Goal: Information Seeking & Learning: Find specific page/section

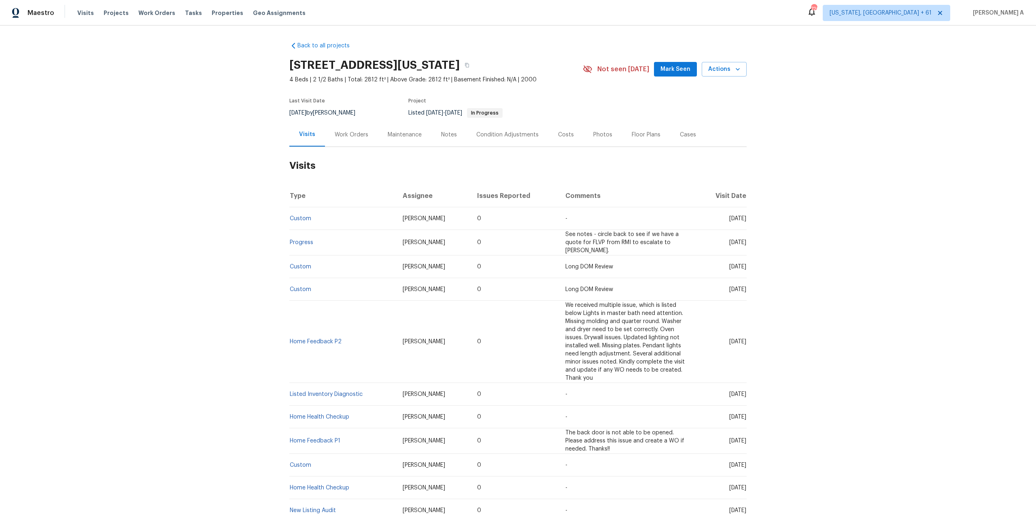
click at [349, 143] on div "Work Orders" at bounding box center [351, 135] width 53 height 24
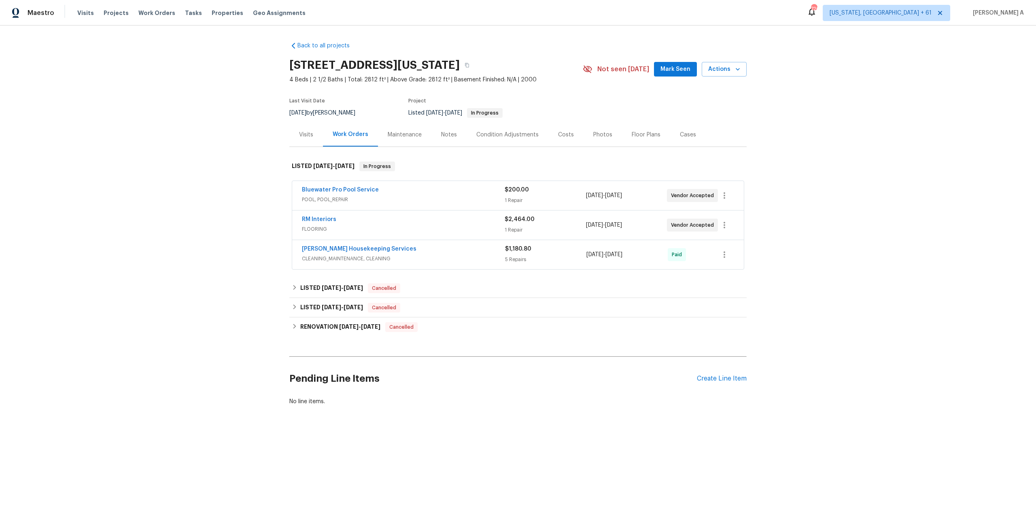
click at [388, 208] on div "Bluewater Pro Pool Service POOL, POOL_REPAIR $200.00 1 Repair 9/3/2025 - 9/8/20…" at bounding box center [518, 195] width 452 height 29
click at [388, 207] on div "Bluewater Pro Pool Service POOL, POOL_REPAIR $200.00 1 Repair 9/3/2025 - 9/8/20…" at bounding box center [518, 195] width 452 height 29
click at [388, 203] on span "POOL, POOL_REPAIR" at bounding box center [403, 199] width 203 height 8
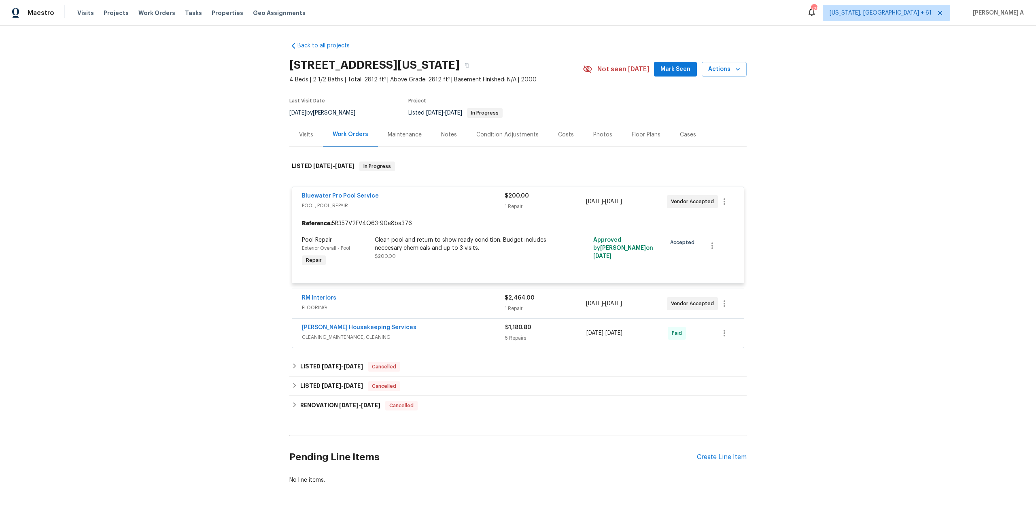
click at [388, 203] on span "POOL, POOL_REPAIR" at bounding box center [403, 206] width 203 height 8
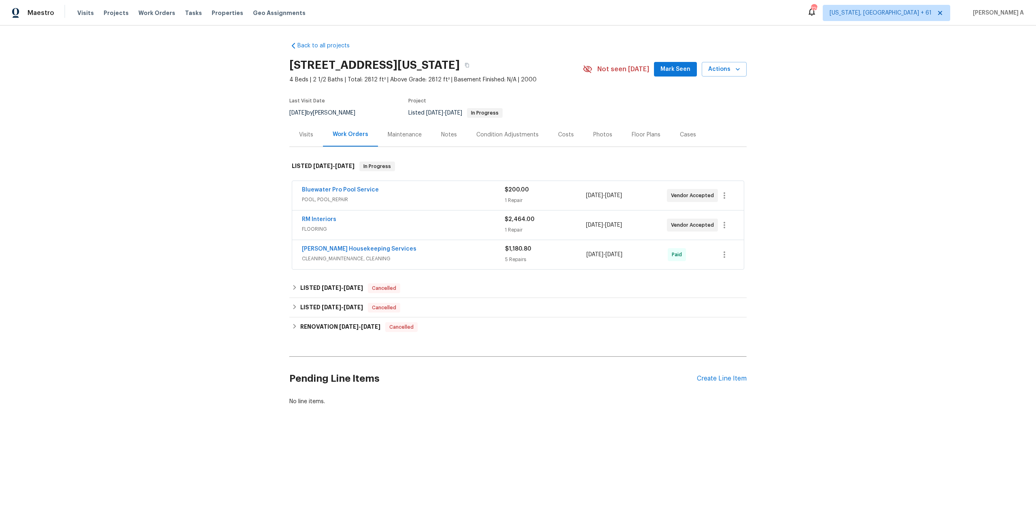
click at [395, 225] on span "FLOORING" at bounding box center [403, 229] width 203 height 8
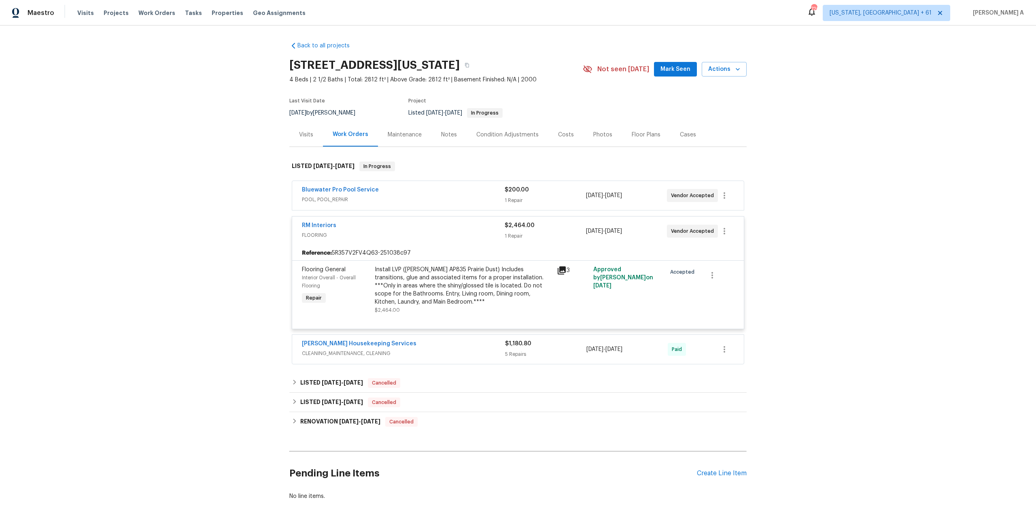
click at [395, 225] on div "RM Interiors" at bounding box center [403, 226] width 203 height 10
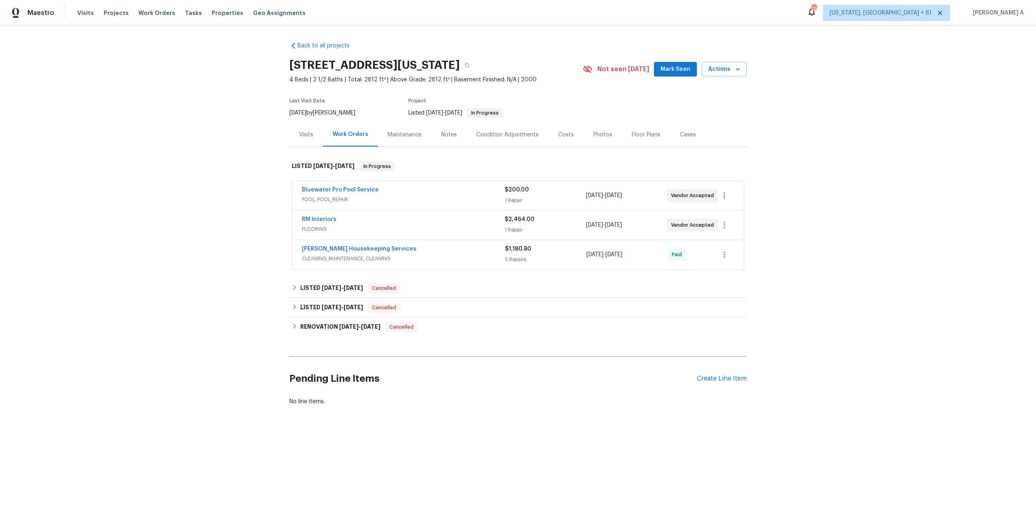
click at [305, 140] on div "Visits" at bounding box center [306, 135] width 34 height 24
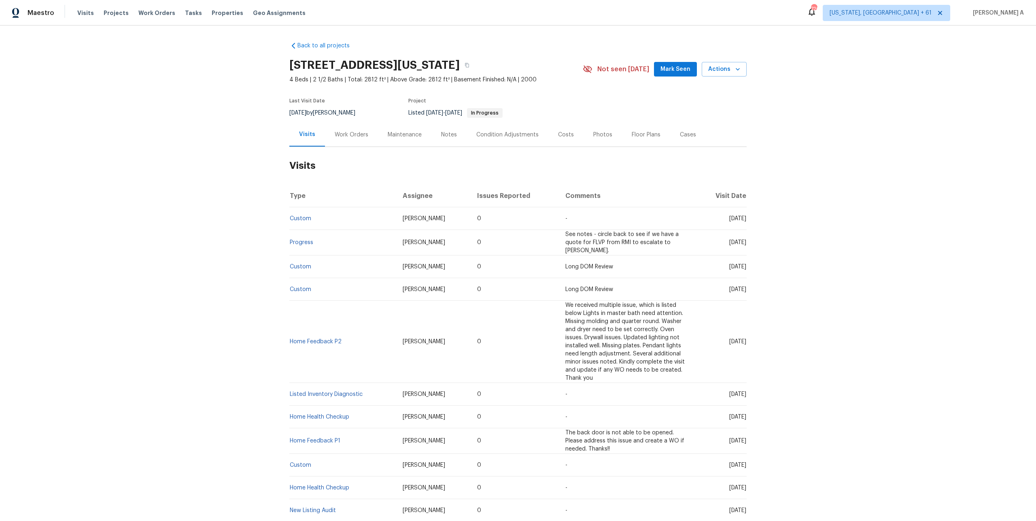
click at [346, 132] on div "Work Orders" at bounding box center [352, 135] width 34 height 8
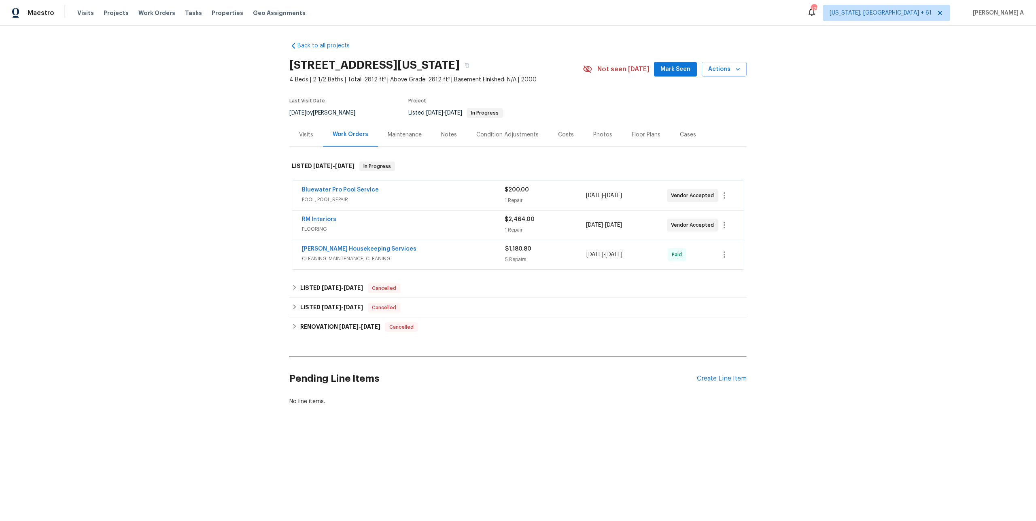
click at [371, 199] on span "POOL, POOL_REPAIR" at bounding box center [403, 199] width 203 height 8
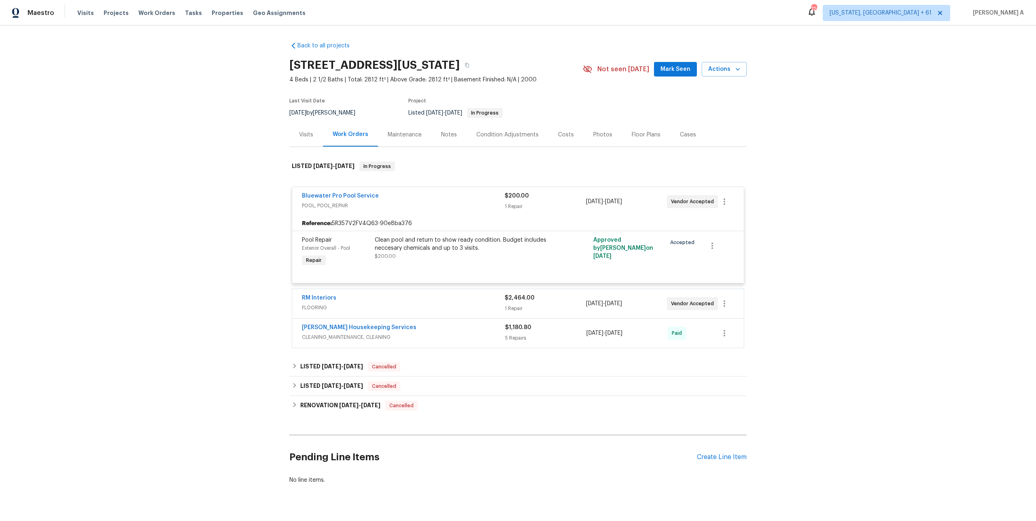
click at [407, 196] on div "Bluewater Pro Pool Service" at bounding box center [403, 197] width 203 height 10
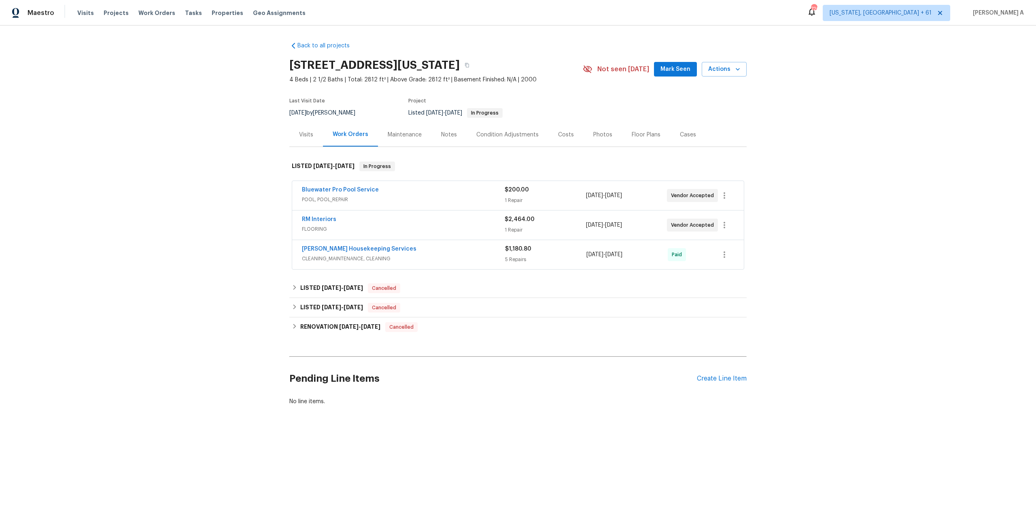
click at [399, 225] on span "FLOORING" at bounding box center [403, 229] width 203 height 8
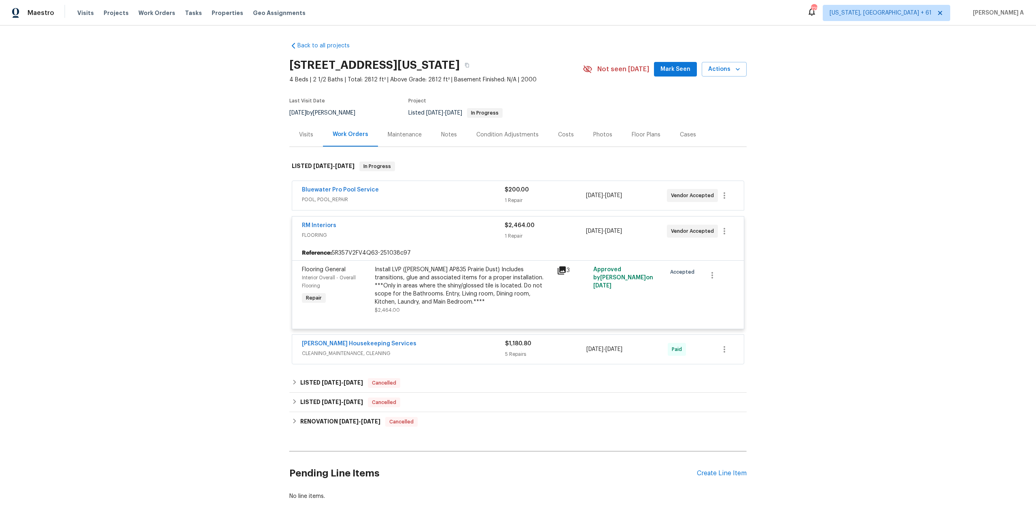
click at [399, 225] on div "RM Interiors" at bounding box center [403, 226] width 203 height 10
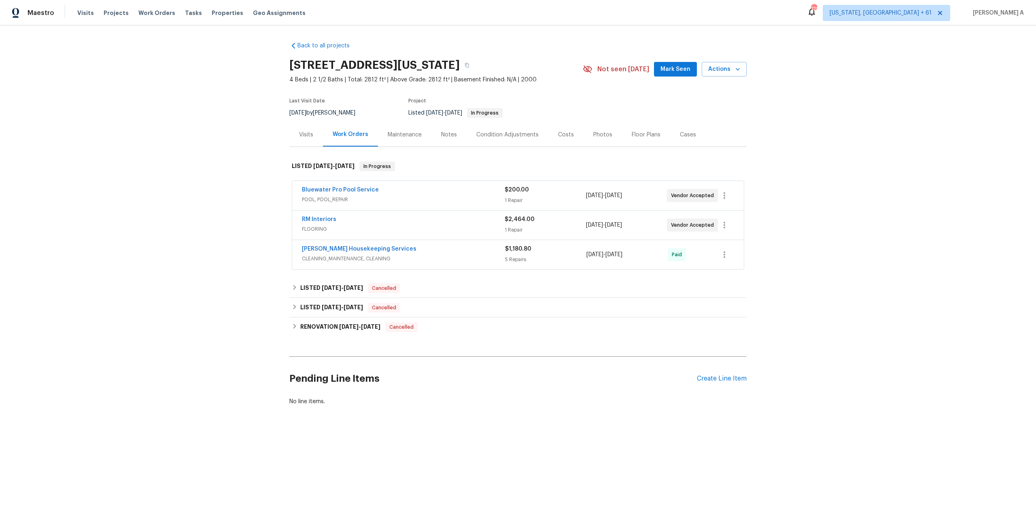
click at [314, 142] on div "Visits" at bounding box center [306, 135] width 34 height 24
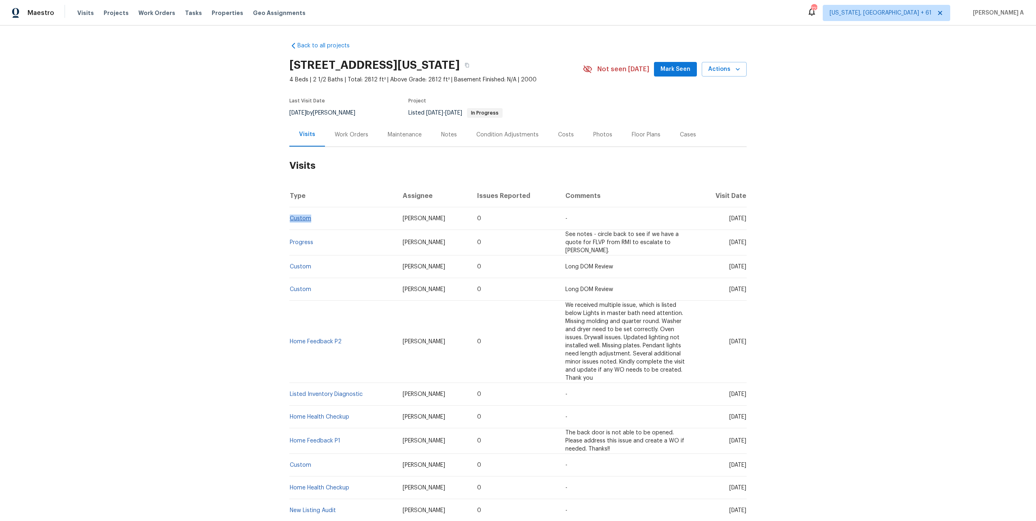
drag, startPoint x: 316, startPoint y: 218, endPoint x: 290, endPoint y: 218, distance: 26.7
click at [290, 218] on td "Custom" at bounding box center [342, 218] width 107 height 23
copy link "Custom"
click at [369, 138] on div "Work Orders" at bounding box center [351, 135] width 53 height 24
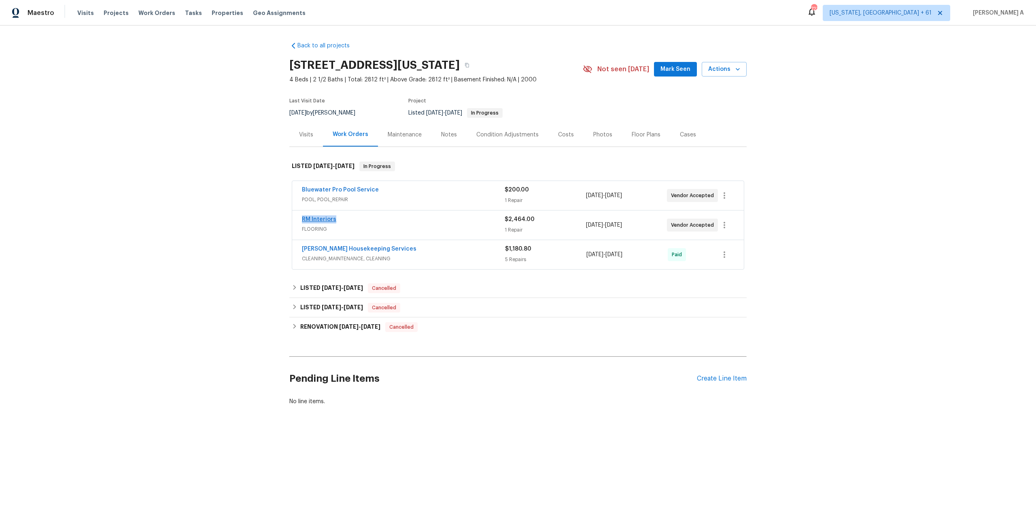
drag, startPoint x: 341, startPoint y: 217, endPoint x: 303, endPoint y: 216, distance: 37.6
click at [303, 216] on div "RM Interiors" at bounding box center [403, 220] width 203 height 10
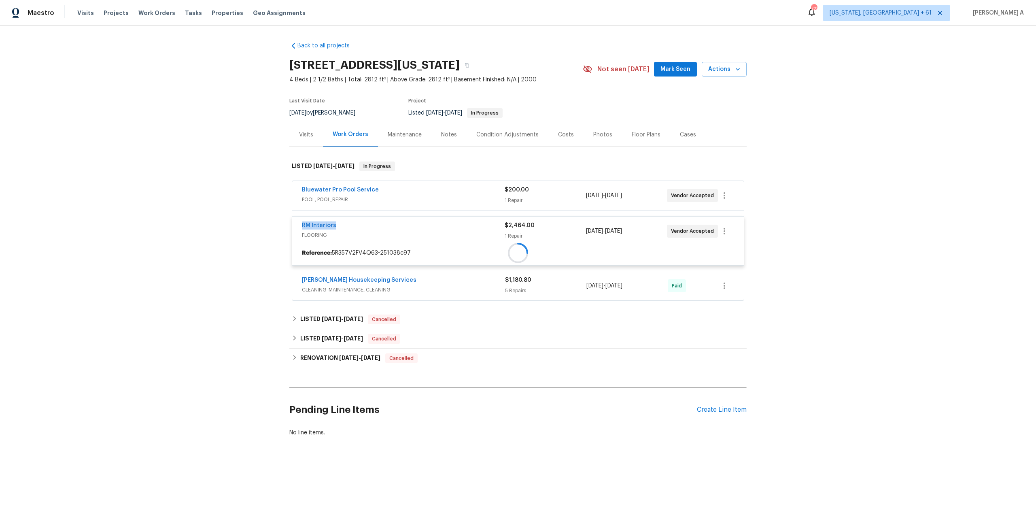
copy link "RM Interiors"
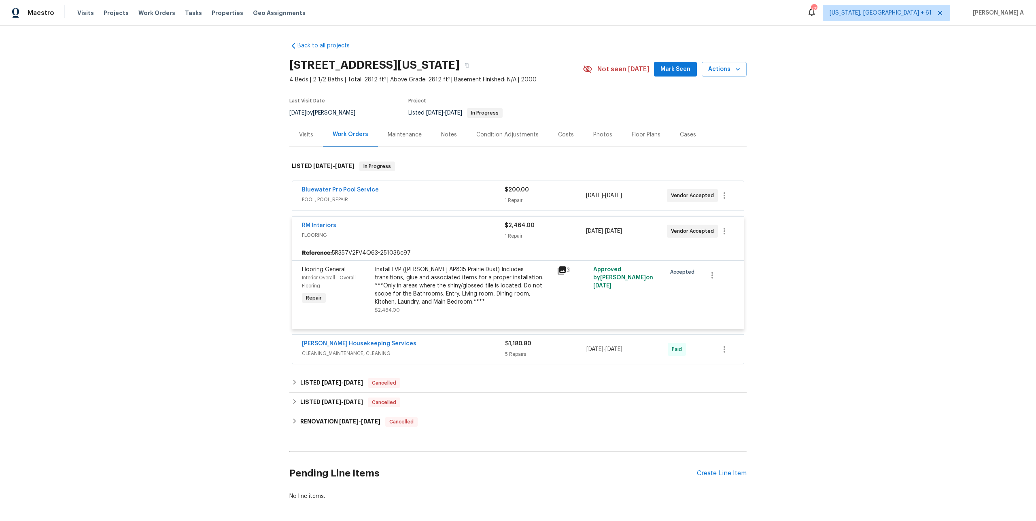
click at [308, 135] on div "Visits" at bounding box center [306, 135] width 14 height 8
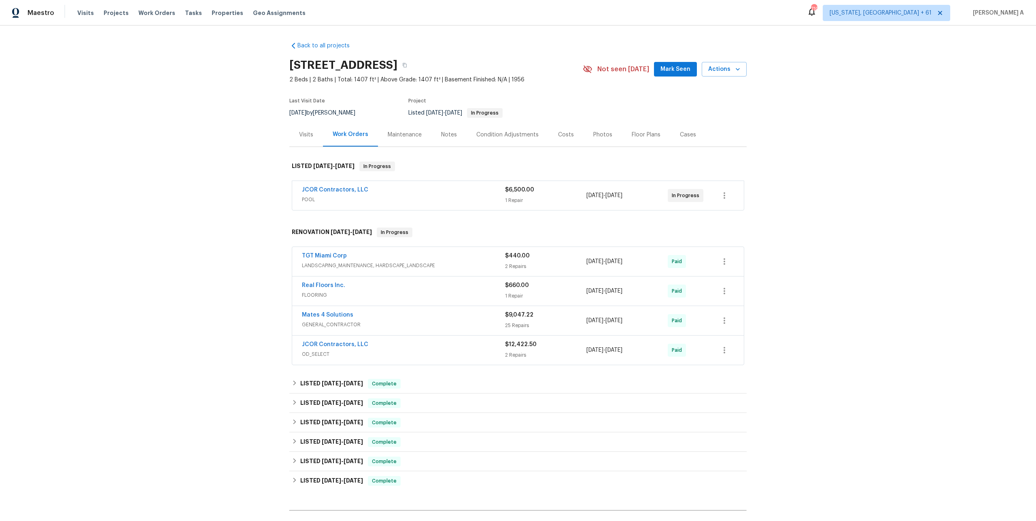
click at [477, 197] on span "POOL" at bounding box center [403, 199] width 203 height 8
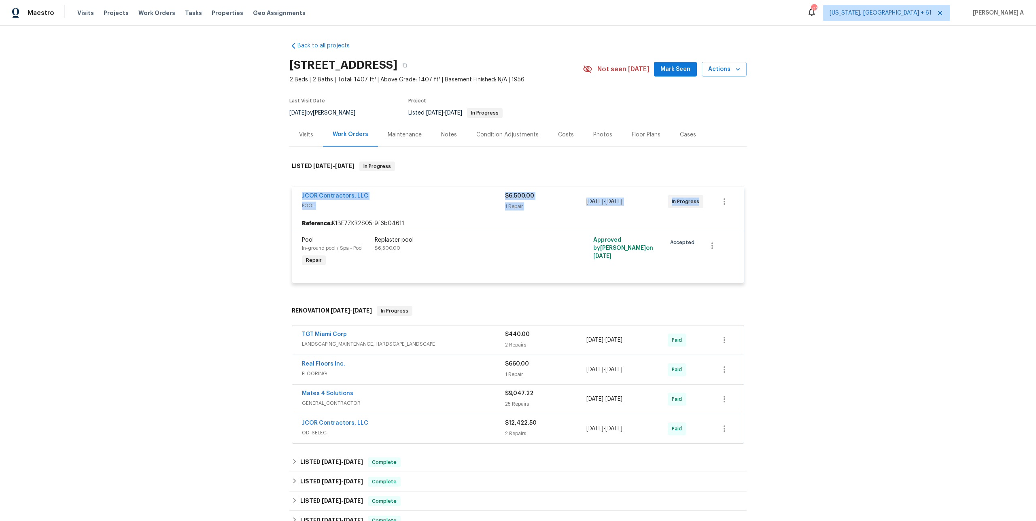
drag, startPoint x: 298, startPoint y: 195, endPoint x: 699, endPoint y: 207, distance: 401.2
click at [699, 207] on div "JCOR Contractors, LLC POOL $6,500.00 1 Repair 10/1/2025 - 10/1/2025 In Progress" at bounding box center [518, 201] width 452 height 29
copy div "JCOR Contractors, LLC POOL $6,500.00 1 Repair 10/1/2025 - 10/1/2025 In Progress"
click at [257, 215] on div "Back to all projects 232 NW 25th St, Wilton Manors, FL 33311 2 Beds | 2 Baths |…" at bounding box center [518, 272] width 1036 height 495
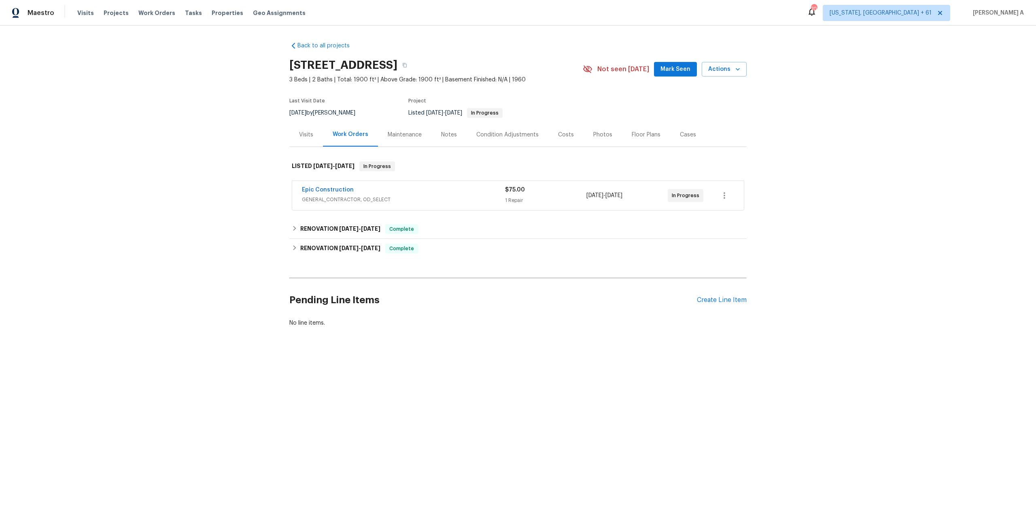
click at [403, 203] on div "Epic Construction GENERAL_CONTRACTOR, OD_SELECT" at bounding box center [403, 195] width 203 height 19
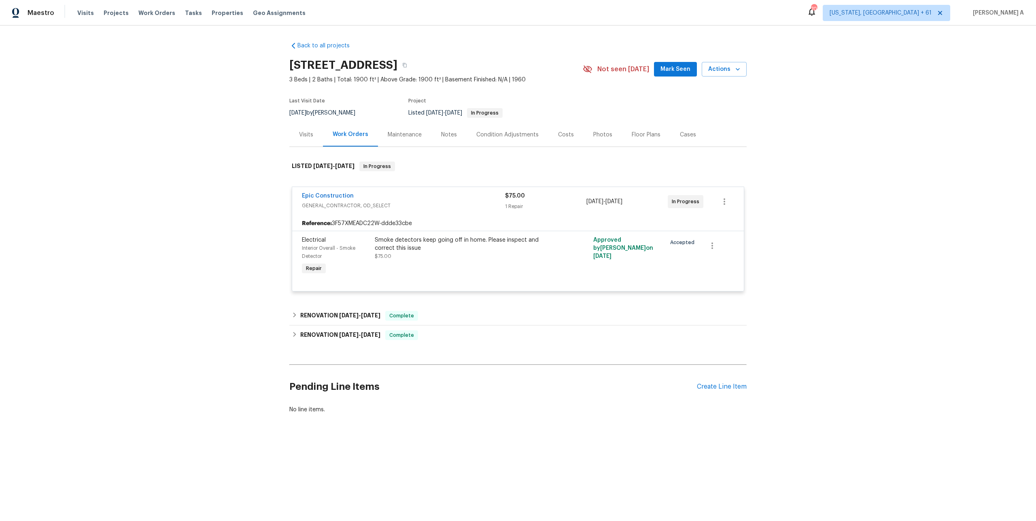
click at [306, 144] on div "Visits" at bounding box center [306, 135] width 34 height 24
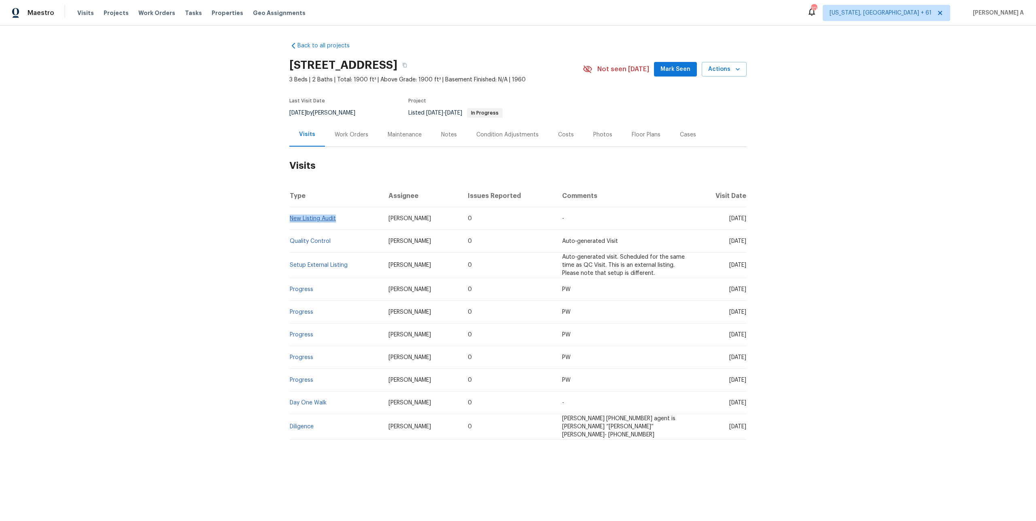
drag, startPoint x: 339, startPoint y: 221, endPoint x: 291, endPoint y: 221, distance: 48.2
click at [291, 221] on td "New Listing Audit" at bounding box center [335, 218] width 93 height 23
copy link "New Listing Audit"
click at [350, 140] on div "Work Orders" at bounding box center [351, 135] width 53 height 24
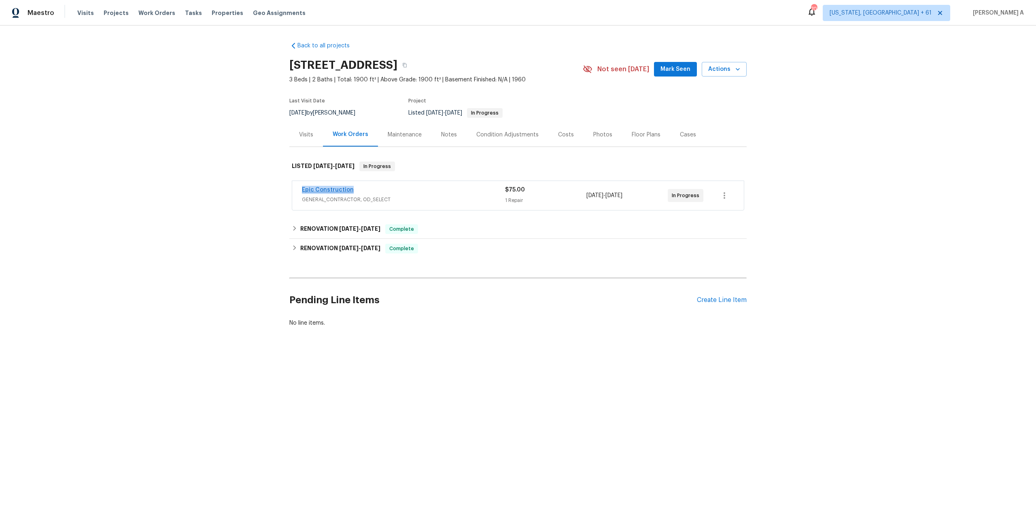
drag, startPoint x: 355, startPoint y: 191, endPoint x: 303, endPoint y: 191, distance: 52.2
click at [303, 191] on div "Epic Construction" at bounding box center [403, 191] width 203 height 10
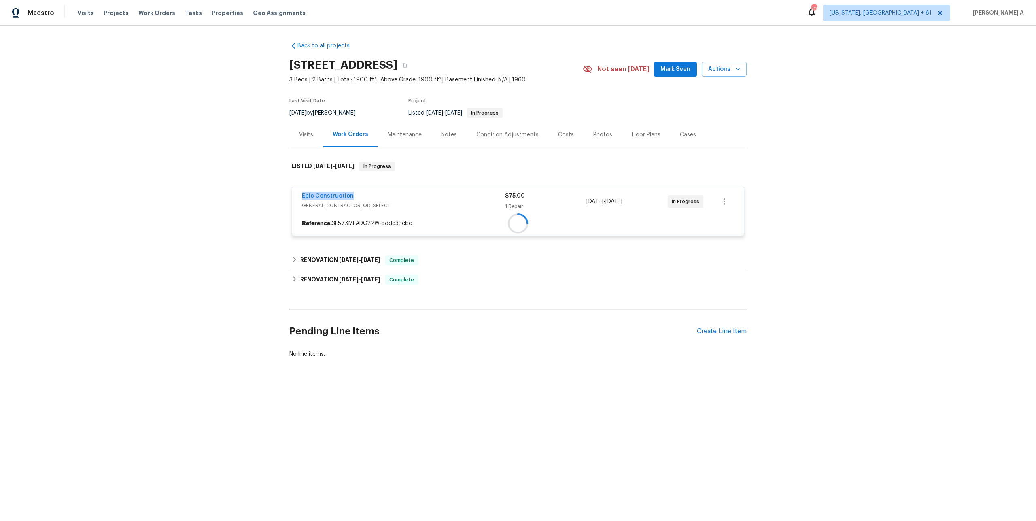
copy link "Epic Construction"
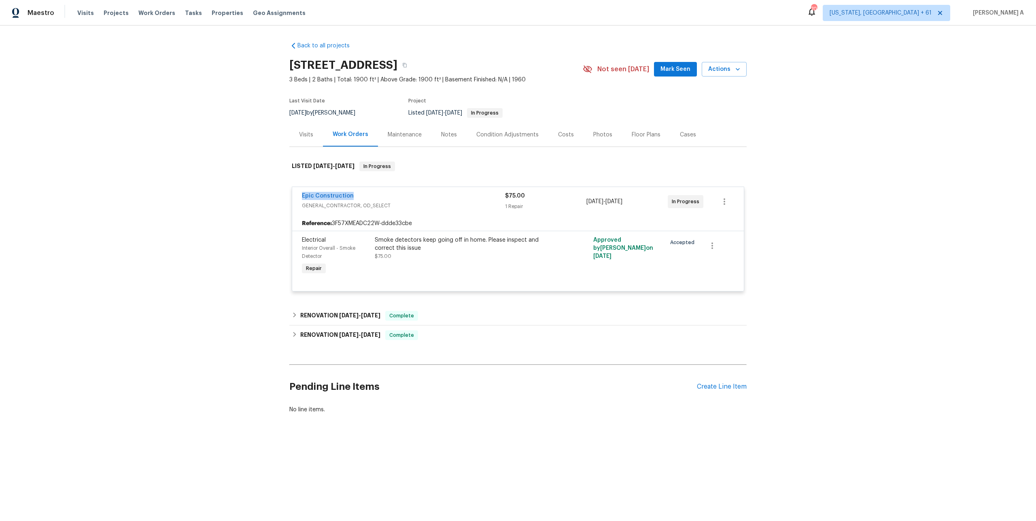
click at [273, 174] on div "Back to all projects [STREET_ADDRESS] 3 Beds | 2 Baths | Total: 1900 ft² | Abov…" at bounding box center [518, 246] width 1036 height 443
drag, startPoint x: 299, startPoint y: 196, endPoint x: 707, endPoint y: 198, distance: 407.9
click at [707, 198] on div "Epic Construction GENERAL_CONTRACTOR, OD_SELECT $75.00 1 Repair [DATE] - [DATE]…" at bounding box center [518, 201] width 452 height 29
copy div "Epic Construction GENERAL_CONTRACTOR, OD_SELECT $75.00 1 Repair [DATE] - [DATE]…"
